Goal: Task Accomplishment & Management: Use online tool/utility

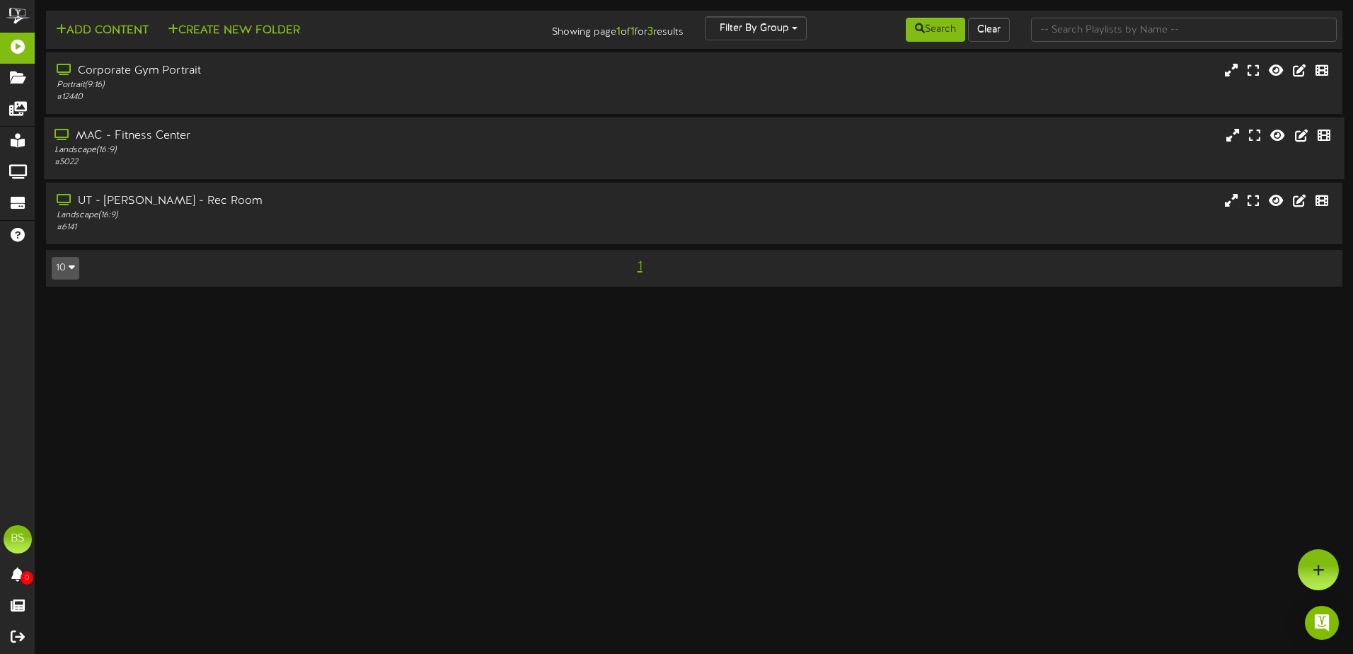
click at [315, 144] on div "MAC - Fitness Center Landscape ( 16:9 ) # 5022" at bounding box center [315, 148] width 542 height 40
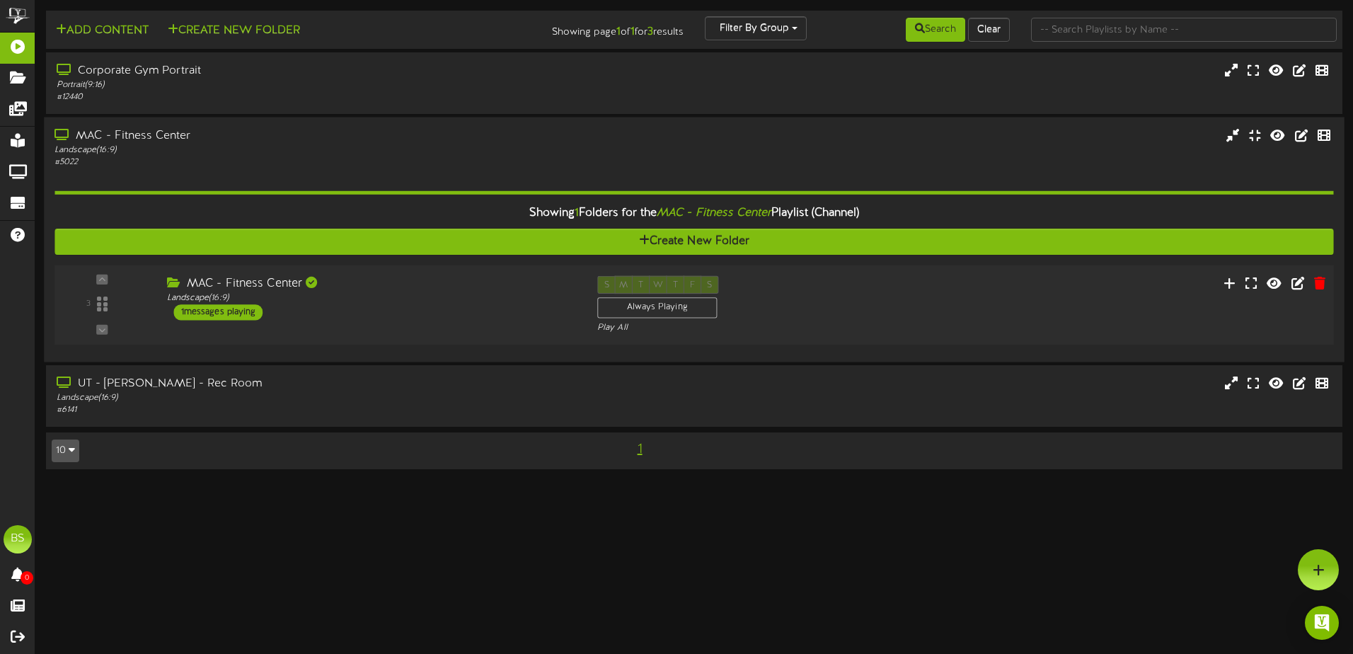
click at [432, 319] on div "MAC - Fitness Center Landscape ( 16:9 ) 1 messages playing" at bounding box center [371, 298] width 430 height 45
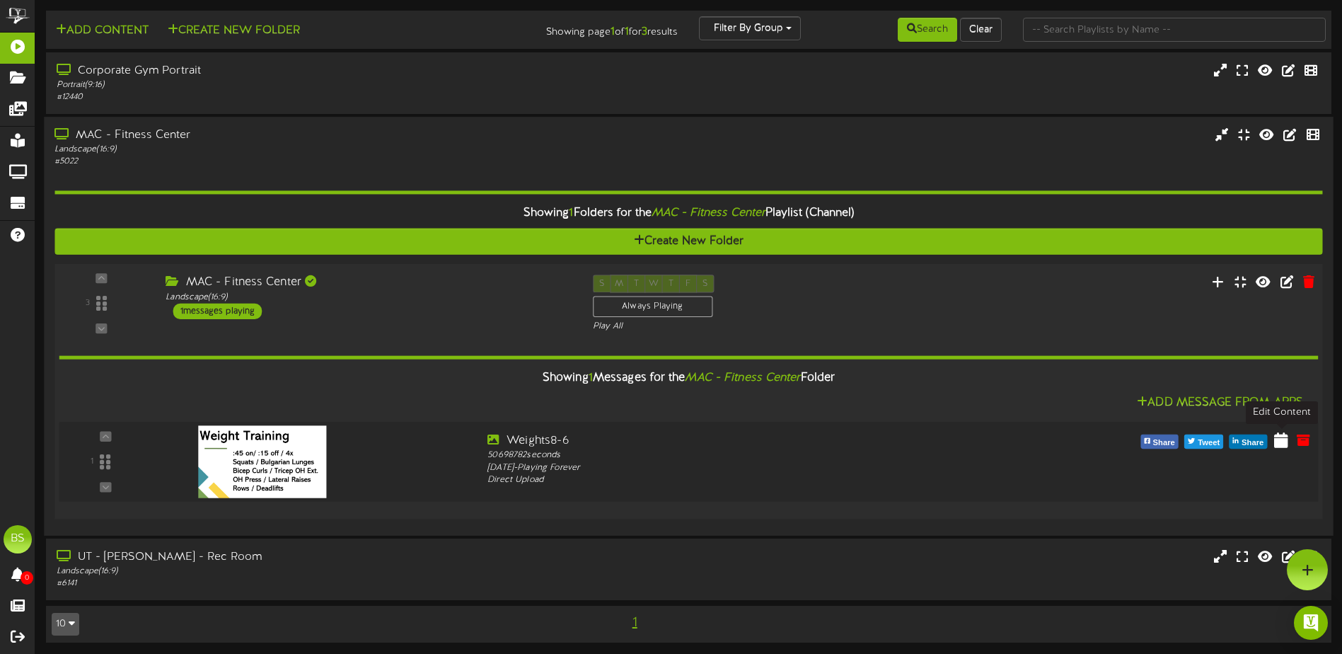
click at [1282, 441] on icon at bounding box center [1281, 440] width 14 height 16
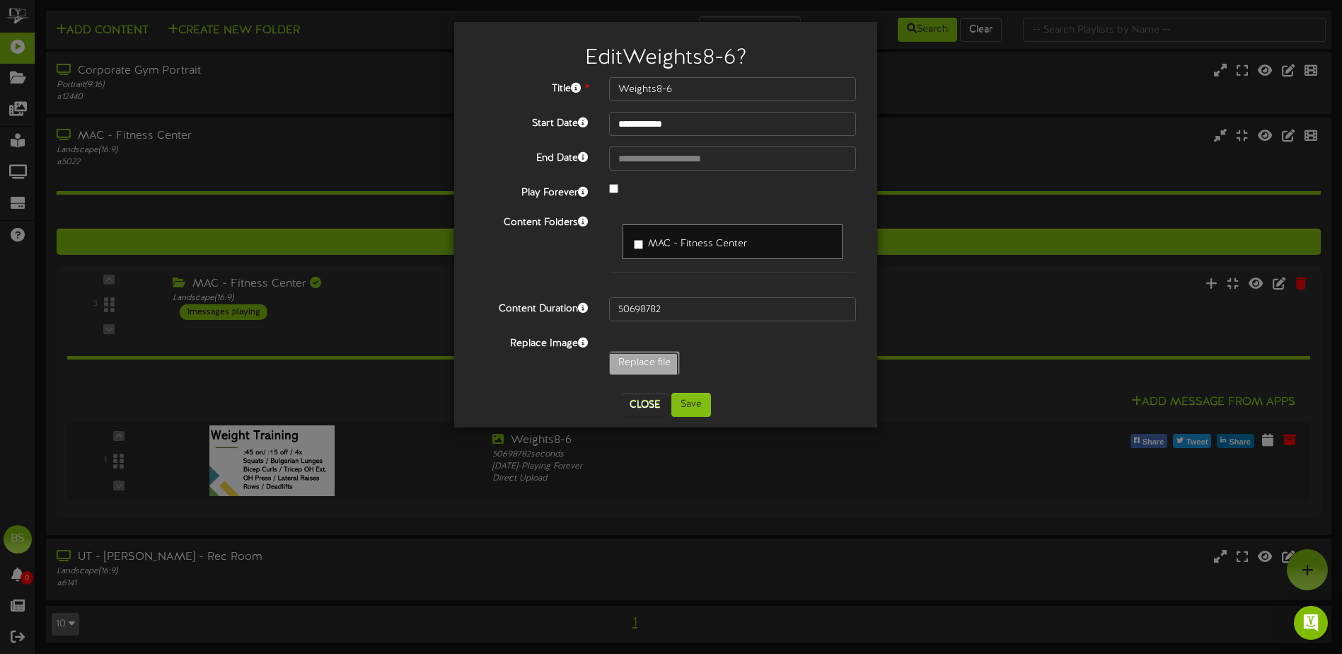
type input "**********"
type input "CORECLASS9-29"
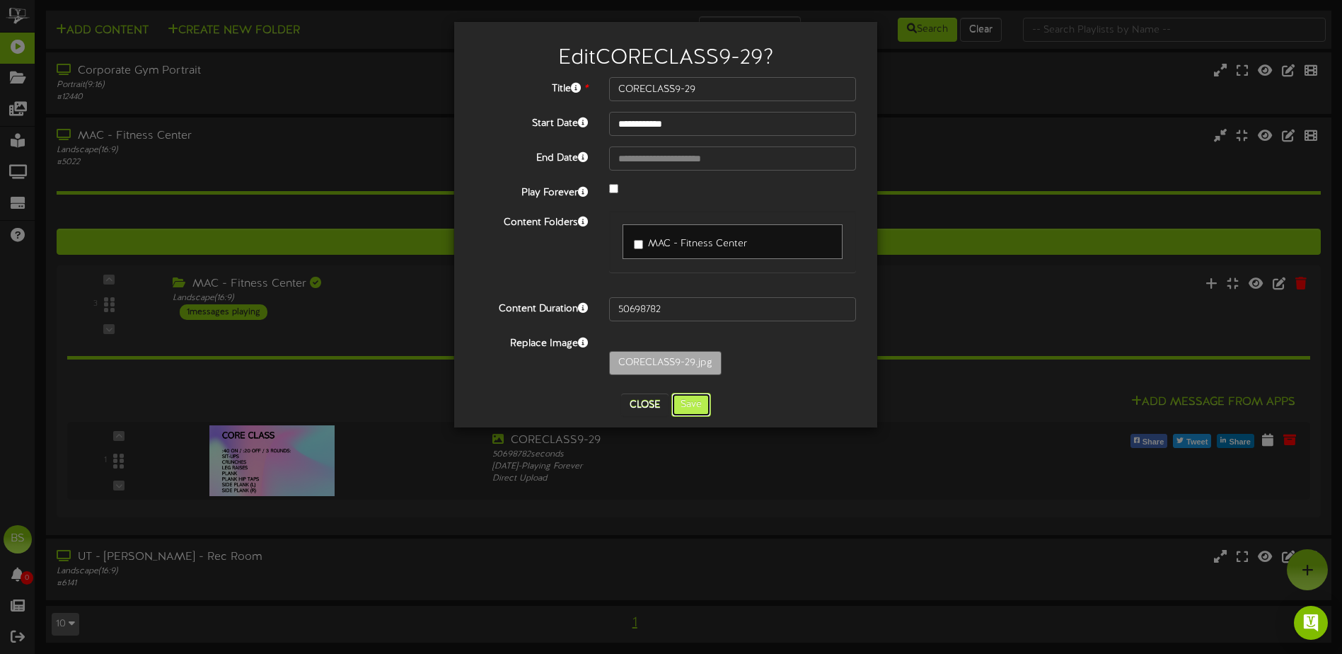
click at [683, 406] on button "Save" at bounding box center [691, 405] width 40 height 24
